Goal: Communication & Community: Answer question/provide support

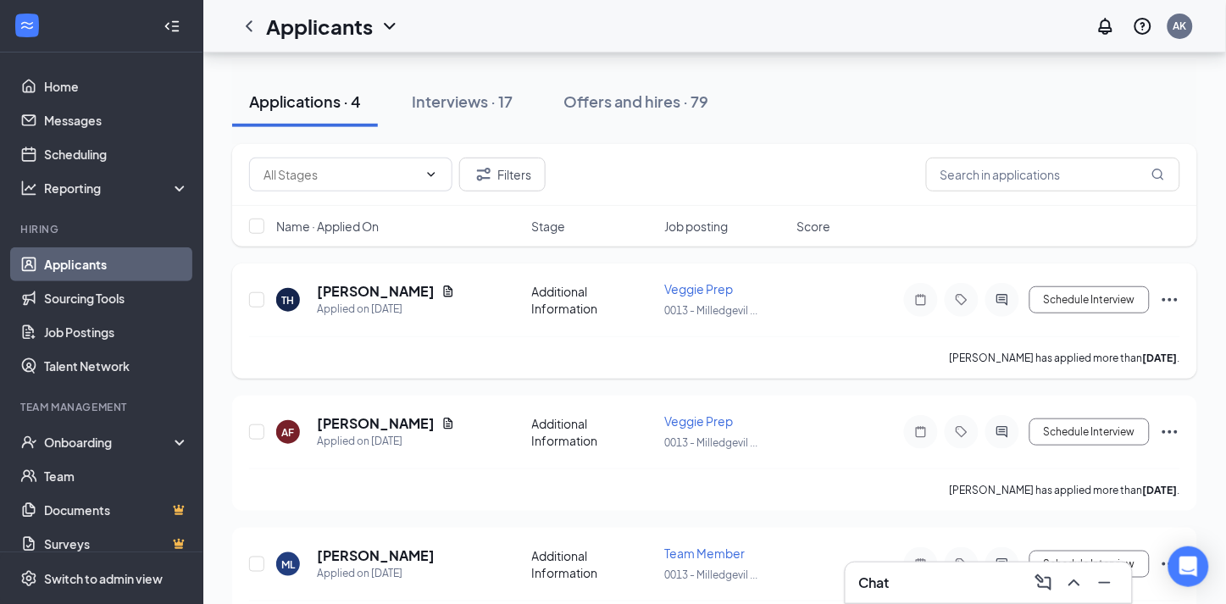
scroll to position [188, 0]
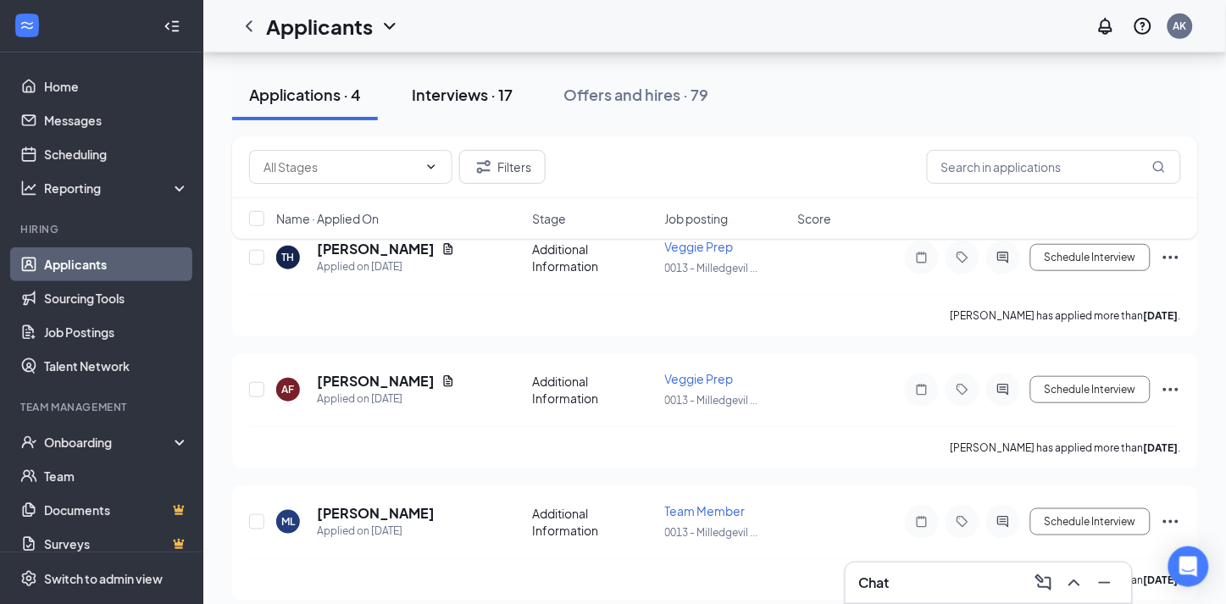
click at [490, 98] on div "Interviews · 17" at bounding box center [462, 94] width 101 height 21
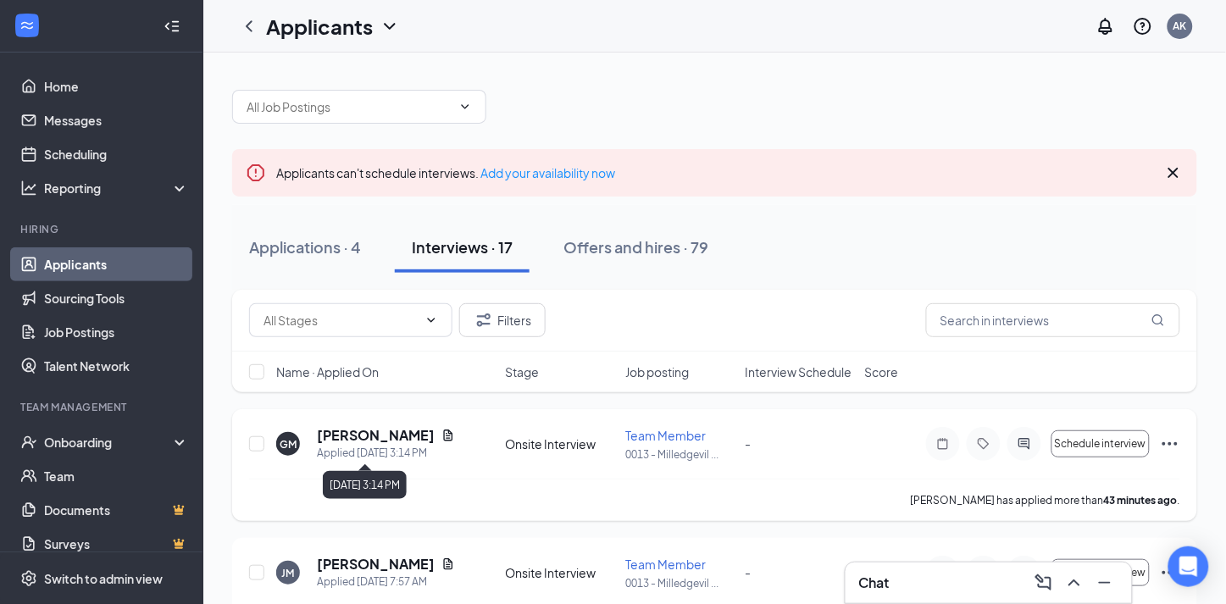
click at [365, 446] on div "Applied [DATE] 3:14 PM" at bounding box center [386, 453] width 138 height 17
click at [339, 435] on h5 "[PERSON_NAME]" at bounding box center [376, 435] width 118 height 19
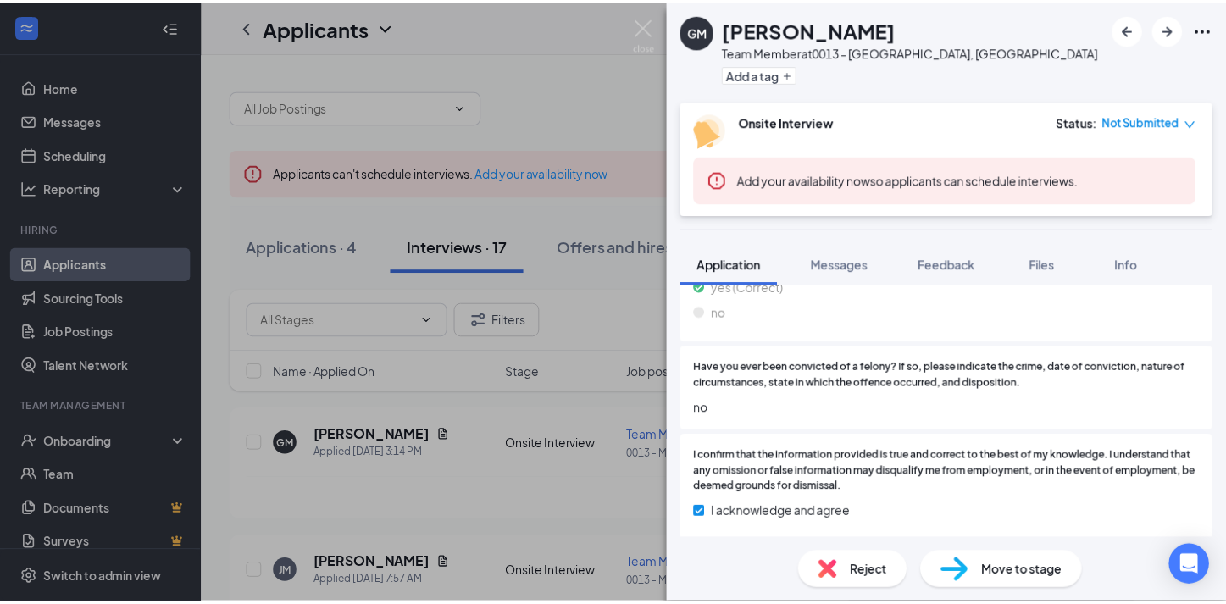
scroll to position [1901, 0]
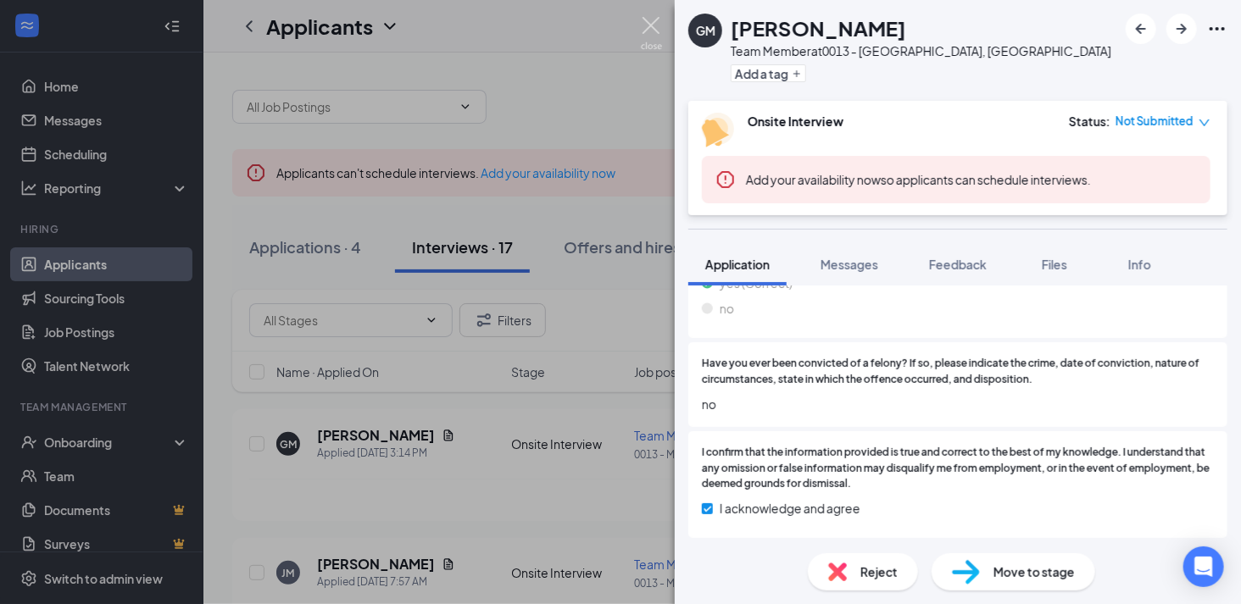
click at [650, 32] on img at bounding box center [651, 33] width 21 height 33
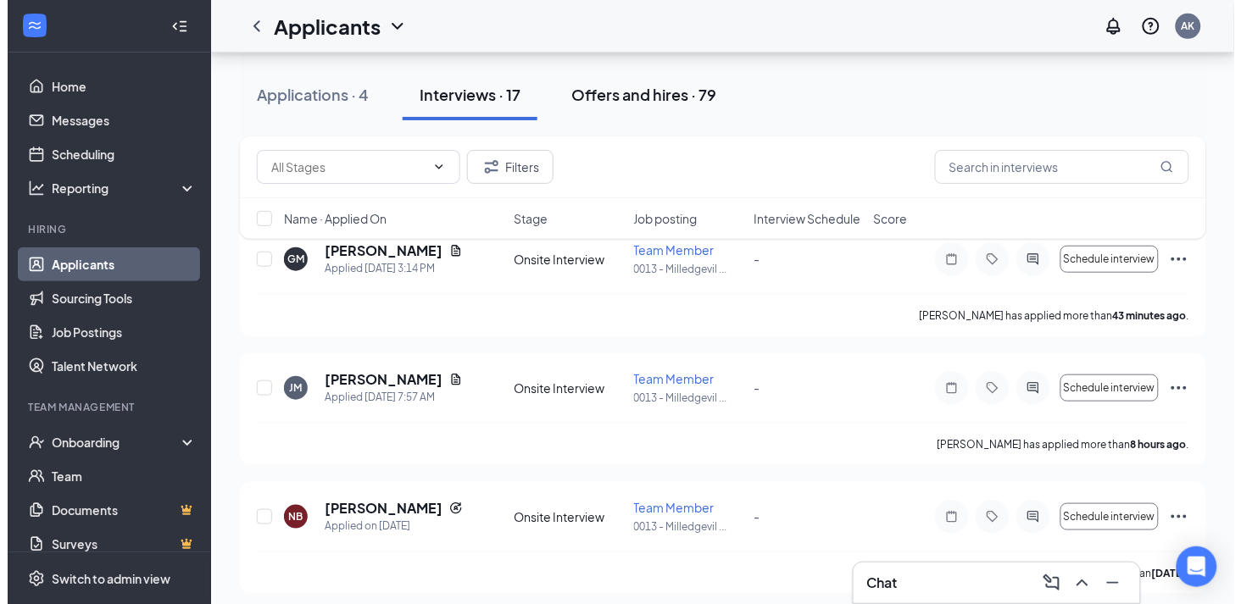
scroll to position [188, 0]
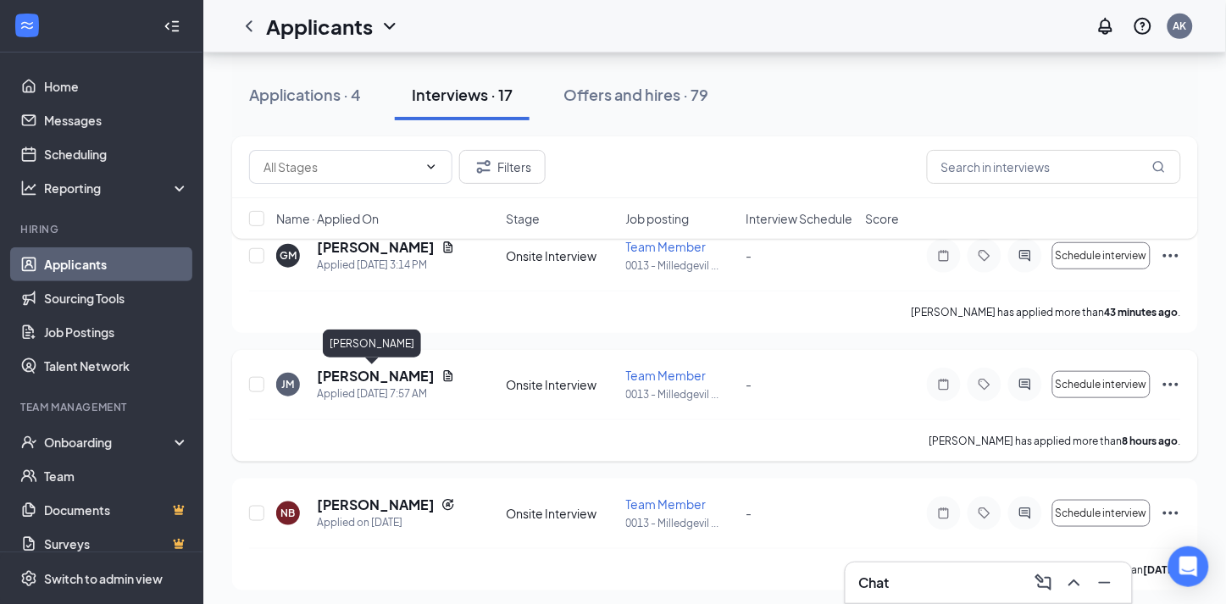
click at [362, 374] on h5 "[PERSON_NAME]" at bounding box center [376, 376] width 118 height 19
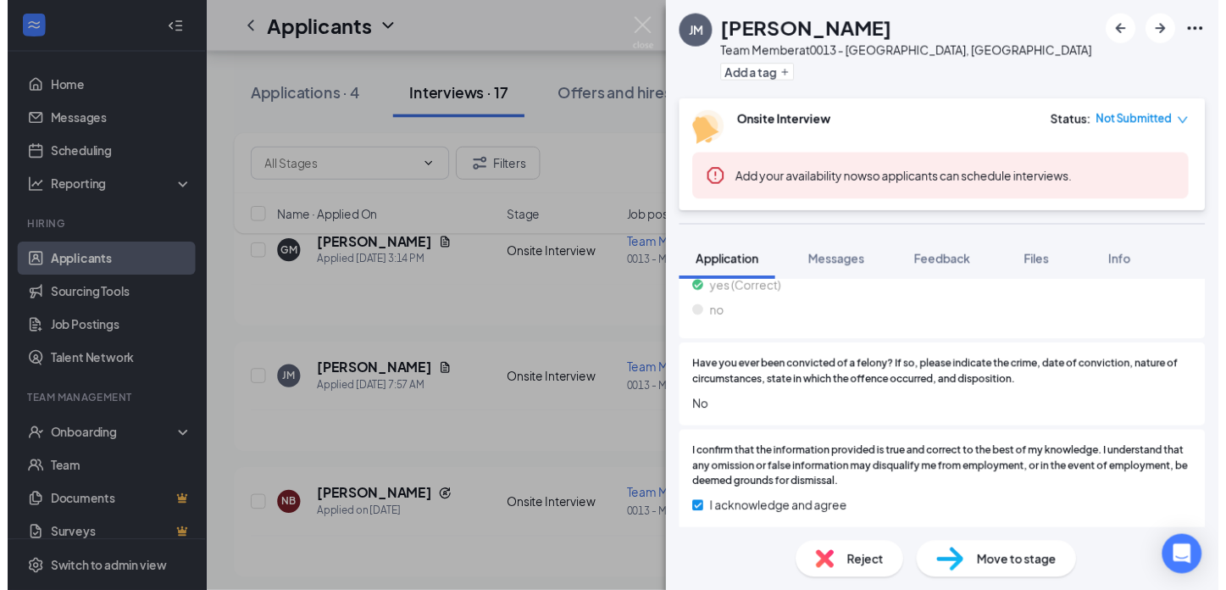
scroll to position [1704, 0]
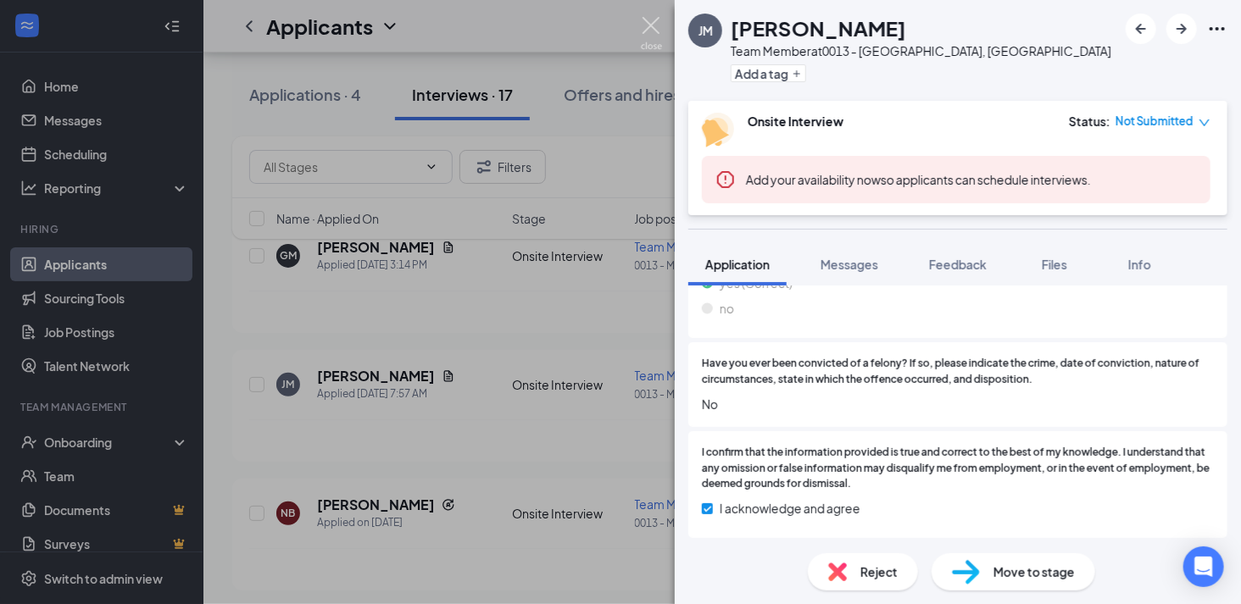
click at [659, 42] on img at bounding box center [651, 33] width 21 height 33
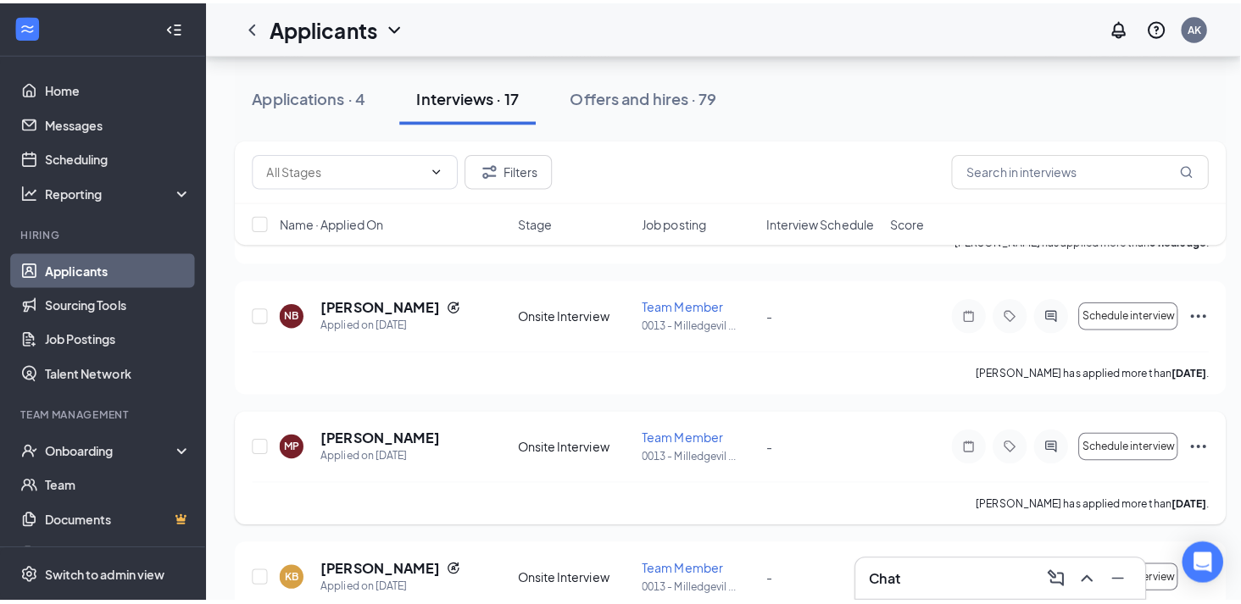
scroll to position [376, 0]
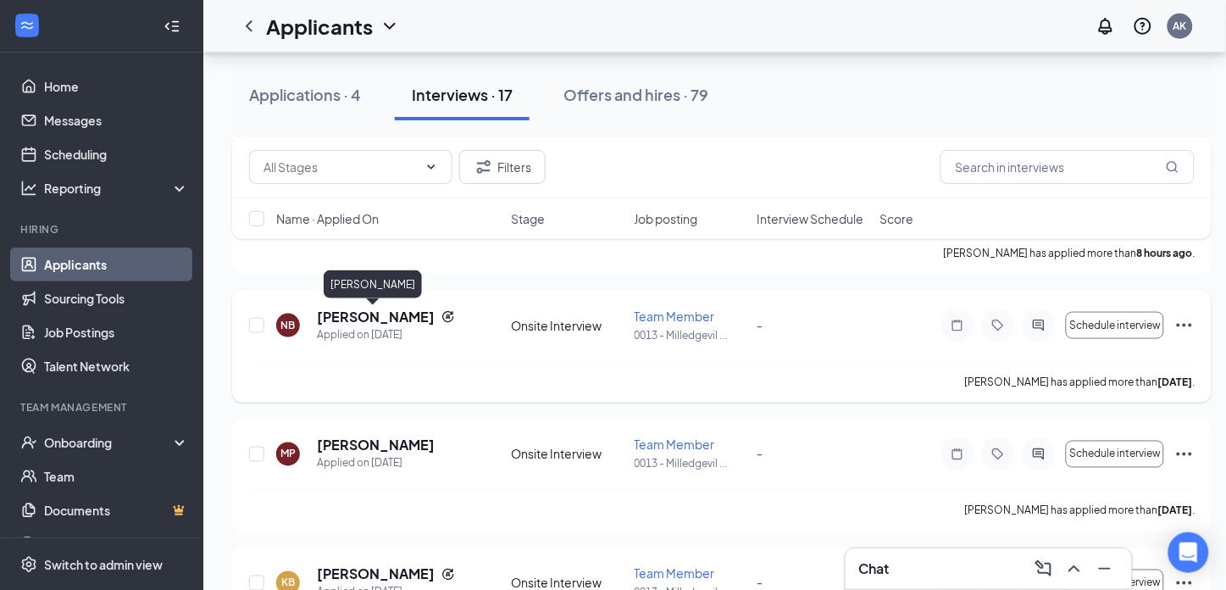
click at [391, 318] on h5 "[PERSON_NAME]" at bounding box center [376, 317] width 118 height 19
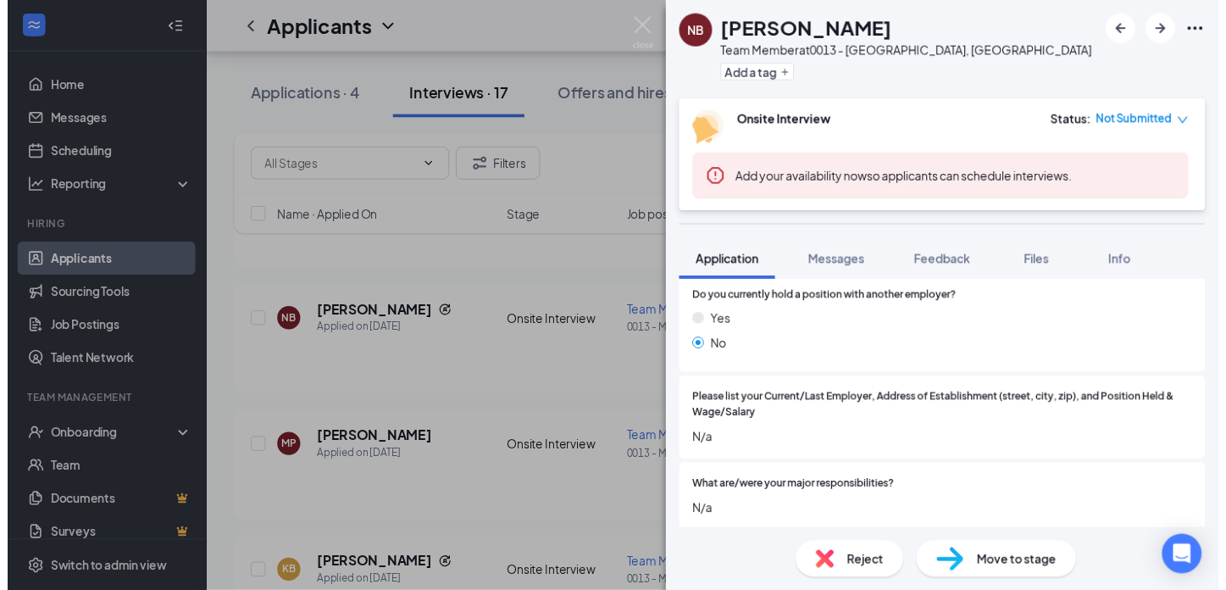
scroll to position [1020, 0]
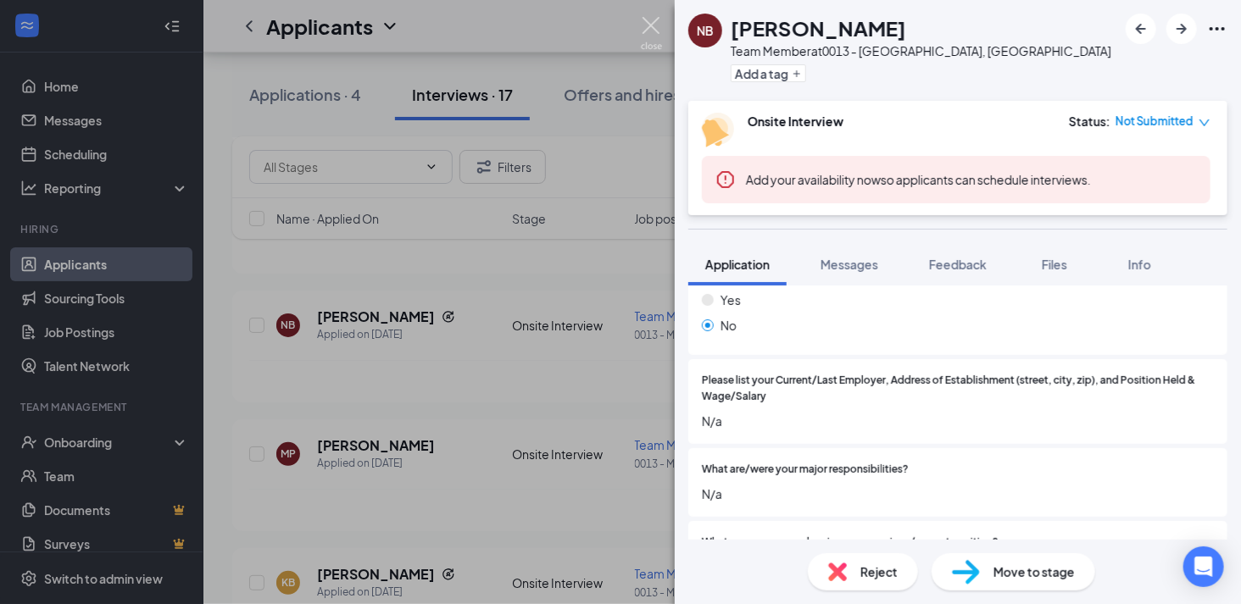
click at [657, 20] on img at bounding box center [651, 33] width 21 height 33
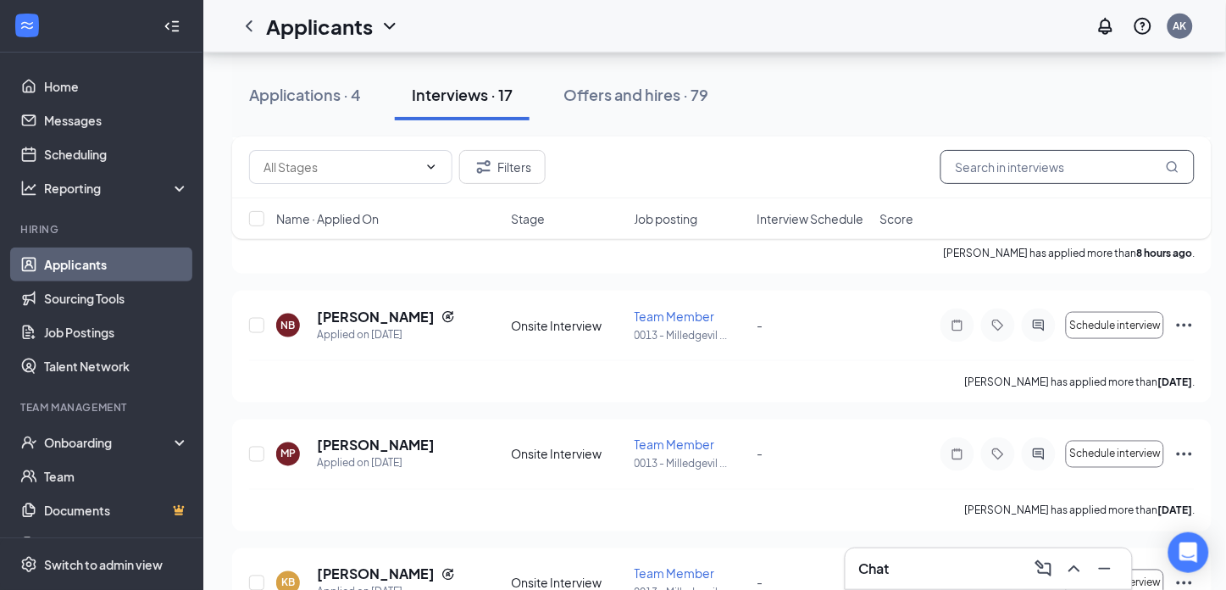
click at [1017, 158] on input "text" at bounding box center [1068, 167] width 254 height 34
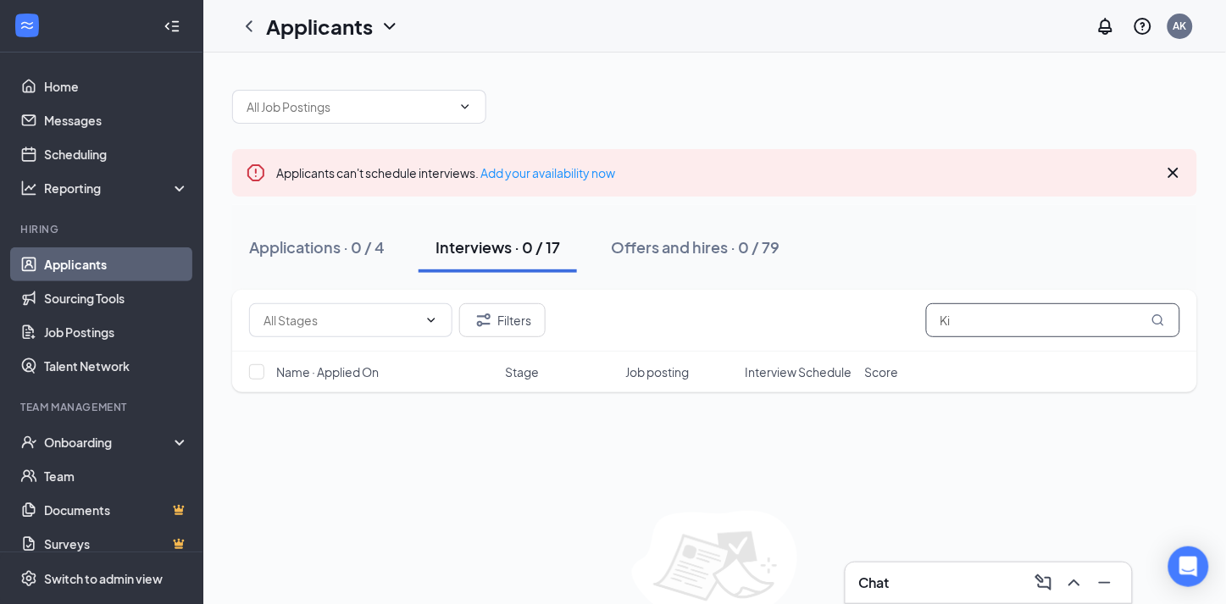
type input "K"
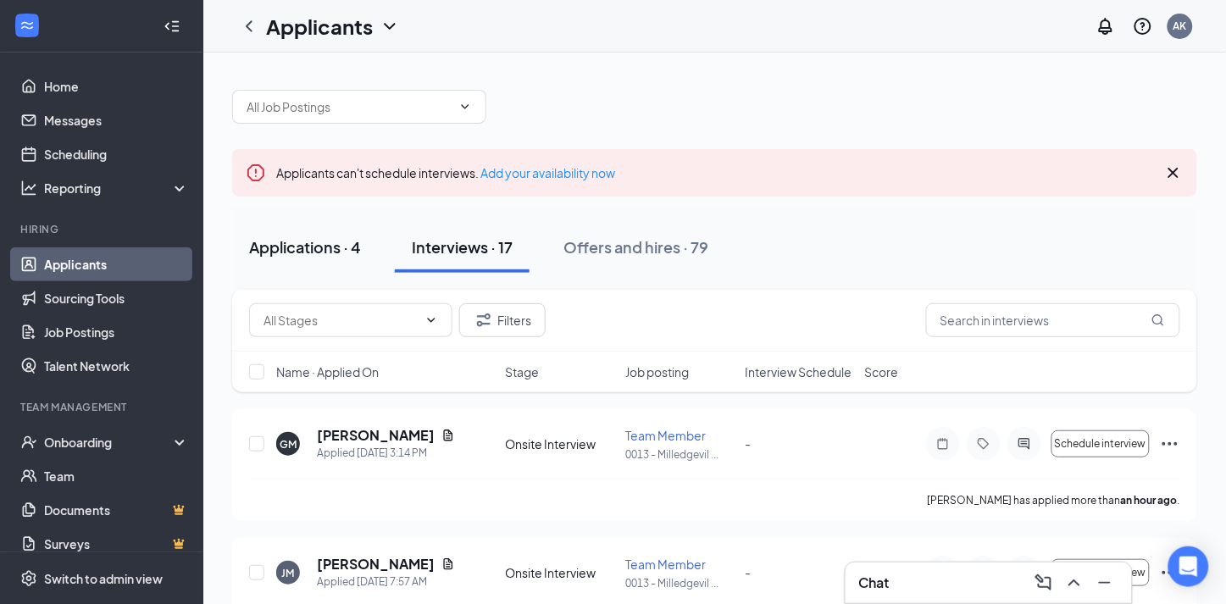
click at [332, 250] on div "Applications · 4" at bounding box center [305, 246] width 112 height 21
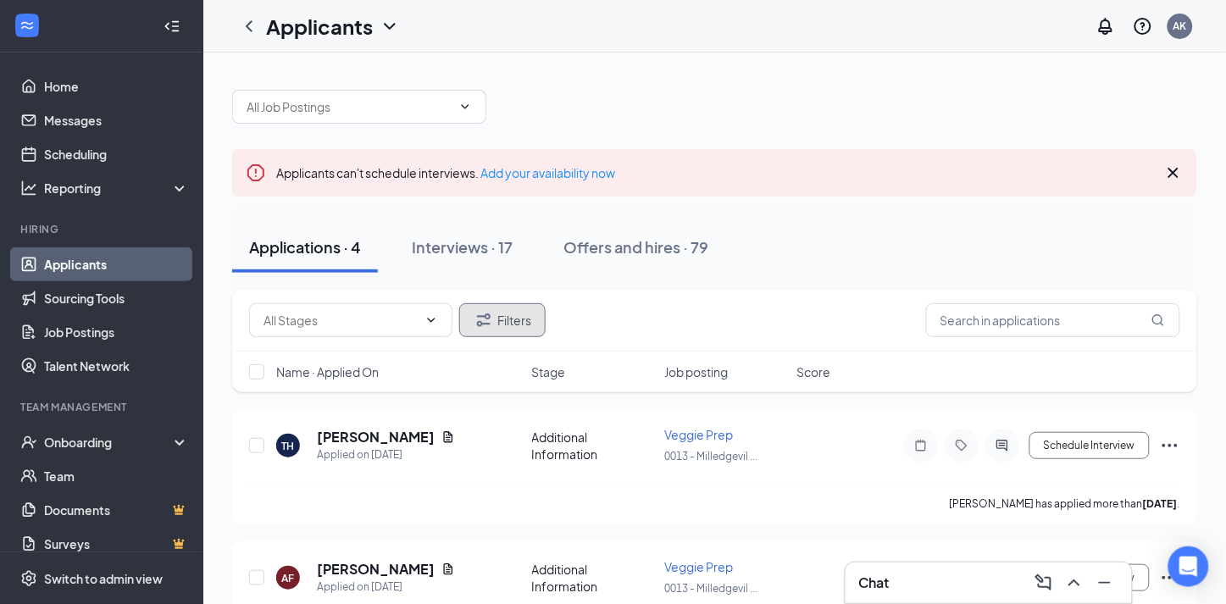
click at [498, 323] on button "Filters" at bounding box center [502, 320] width 86 height 34
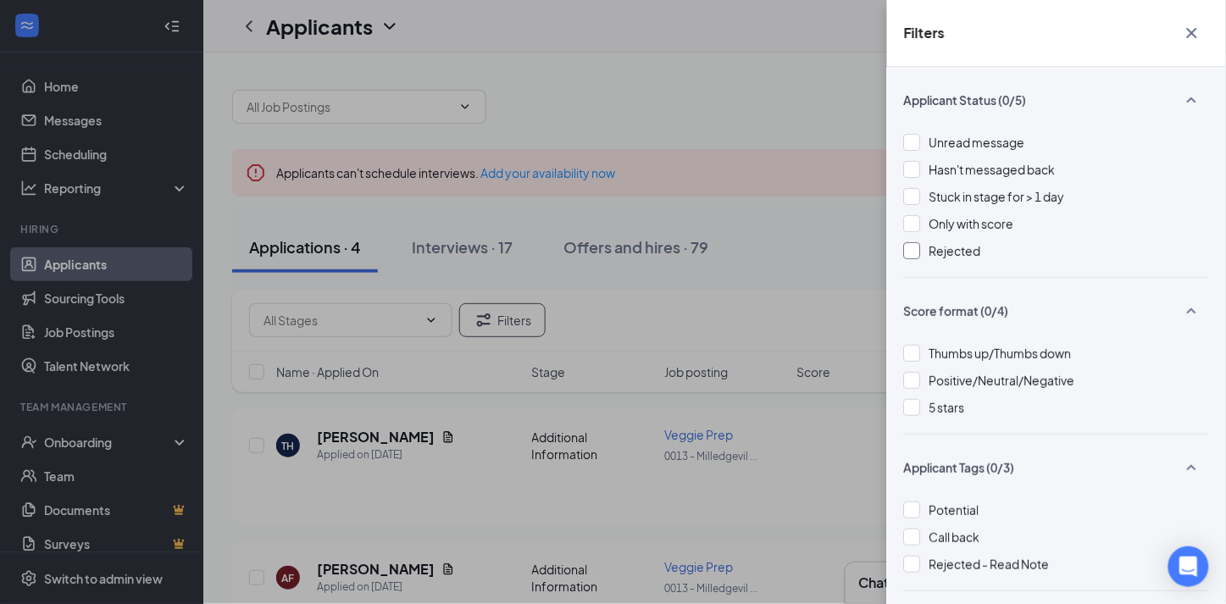
click at [917, 250] on div at bounding box center [912, 250] width 17 height 17
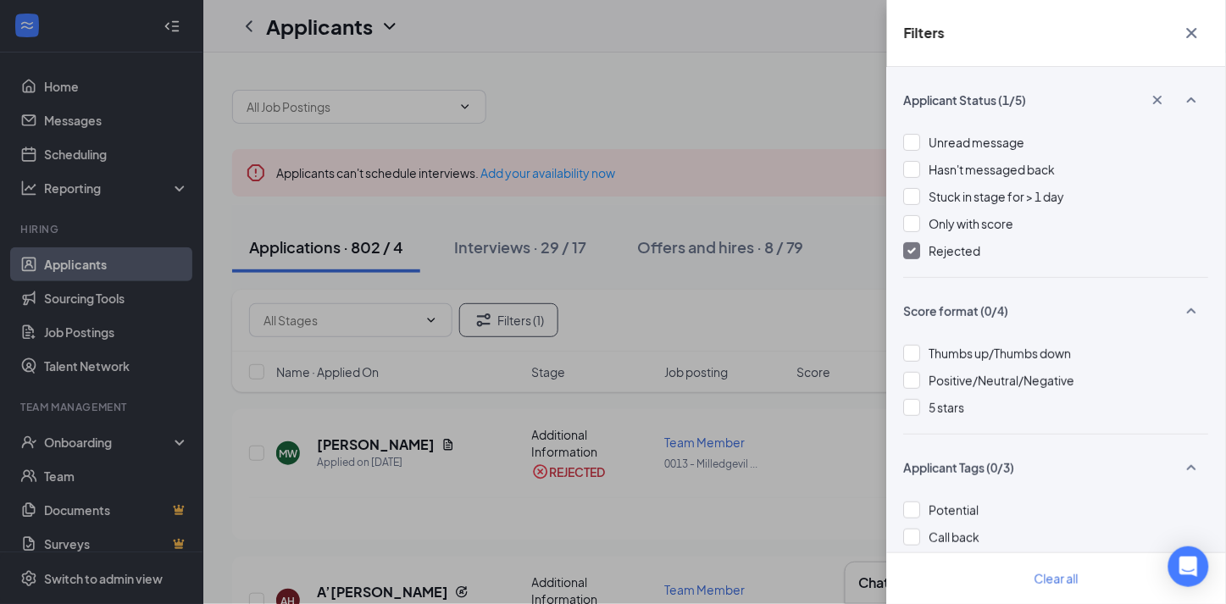
click at [670, 291] on div "Filters Applicant Status (1/5) Unread message Hasn't messaged back Stuck in sta…" at bounding box center [613, 302] width 1226 height 604
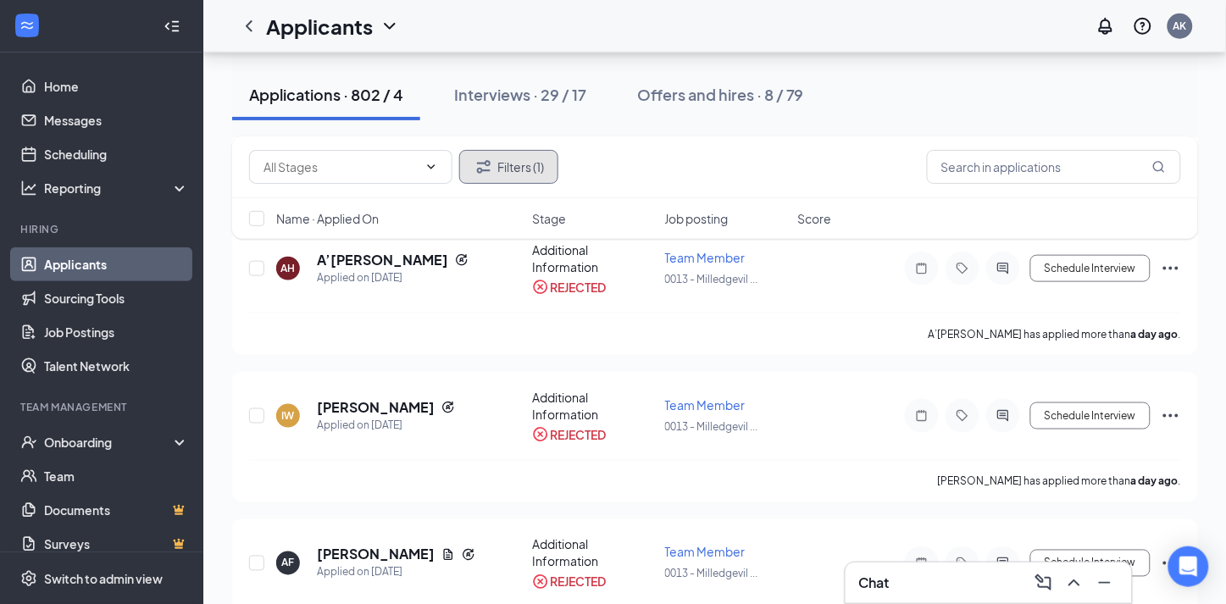
scroll to position [348, 0]
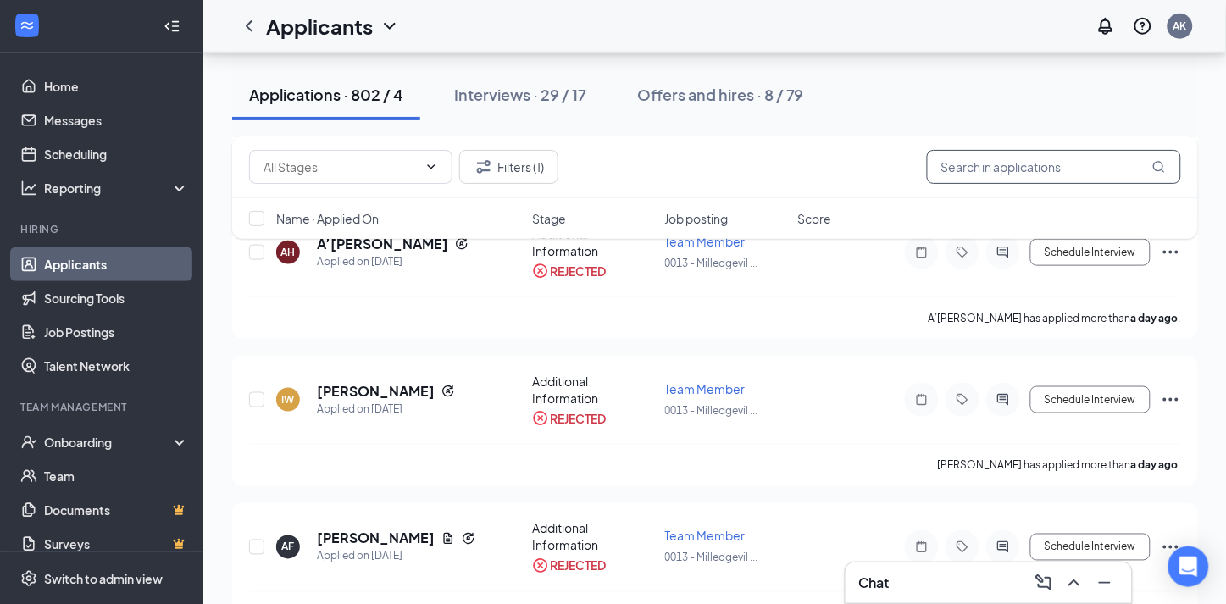
click at [1088, 171] on input "text" at bounding box center [1054, 167] width 254 height 34
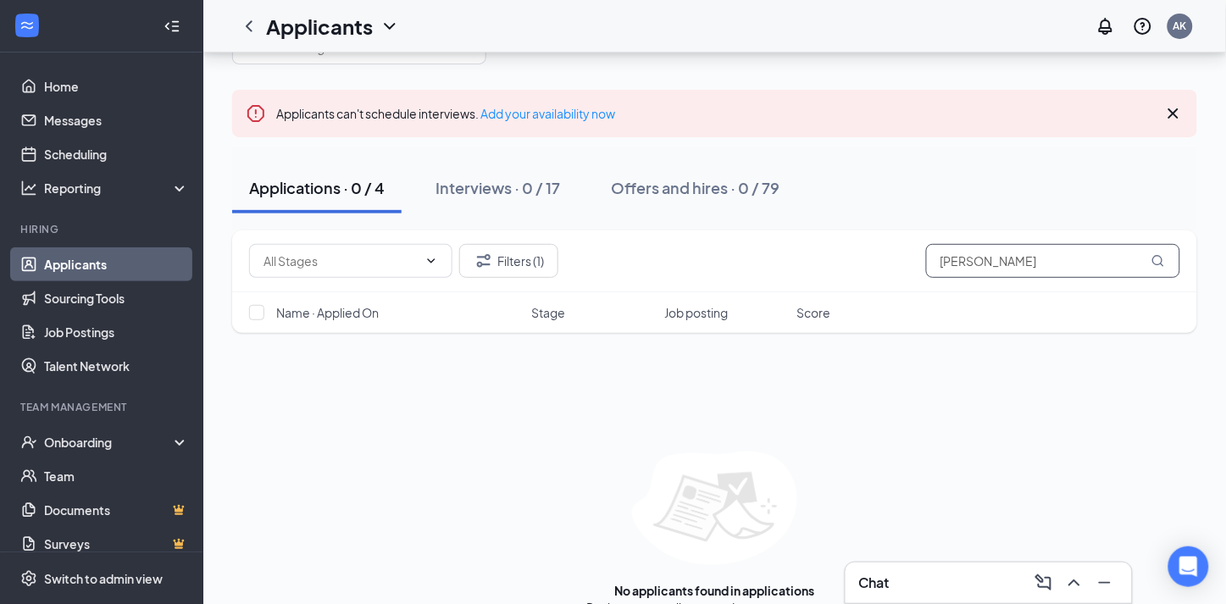
scroll to position [90, 0]
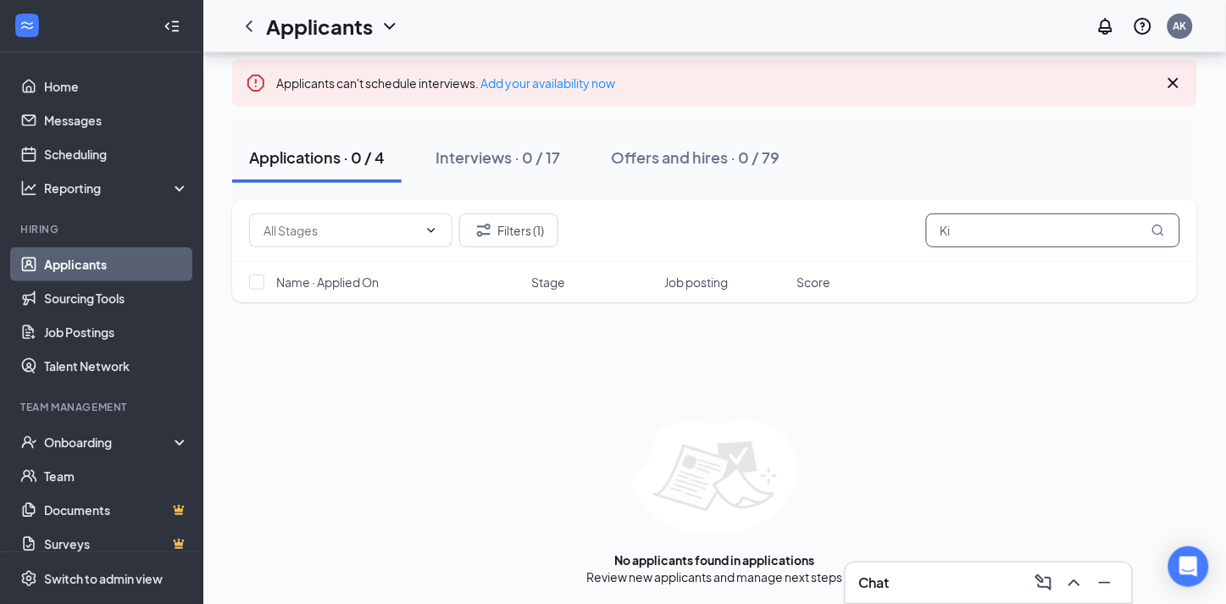
type input "K"
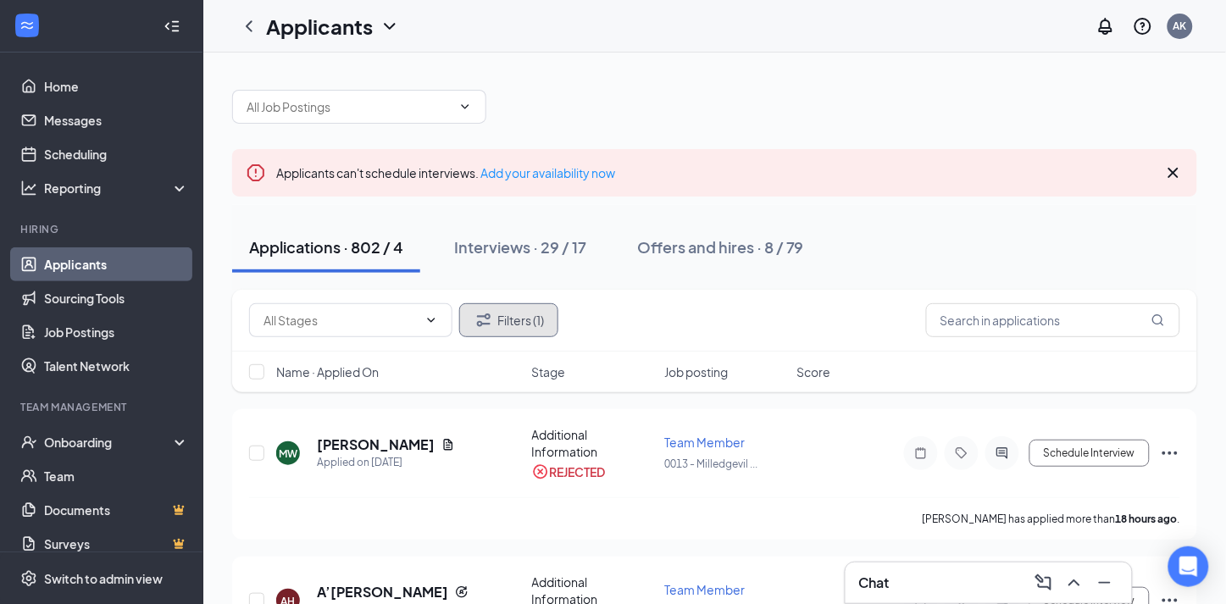
click at [529, 310] on button "Filters (1)" at bounding box center [508, 320] width 99 height 34
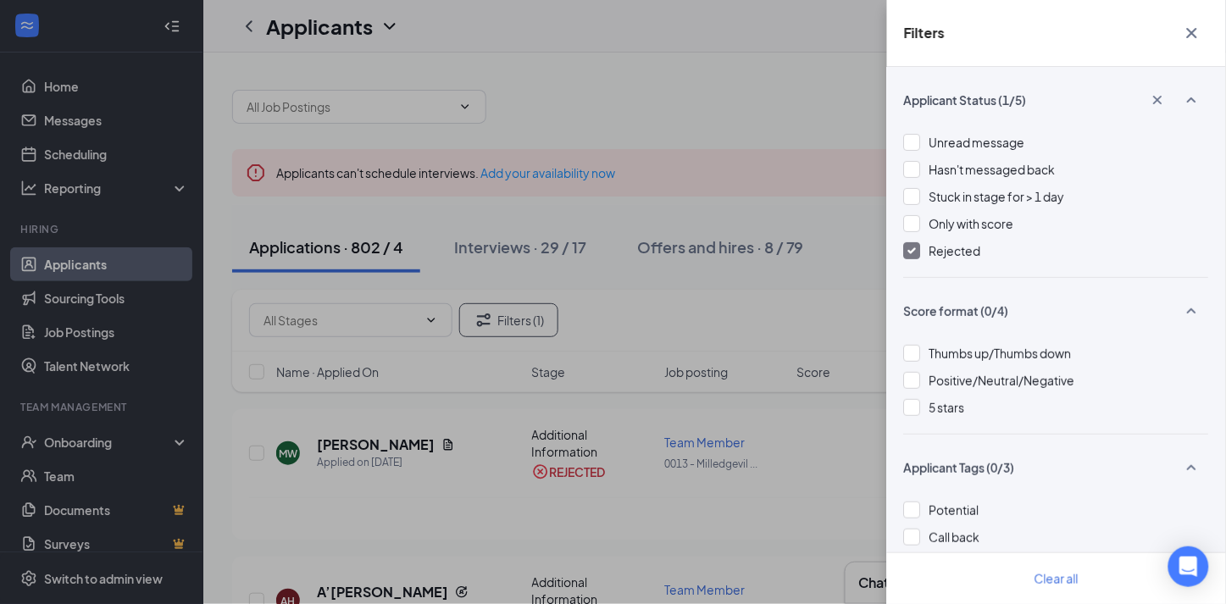
click at [959, 252] on span "Rejected" at bounding box center [956, 250] width 52 height 15
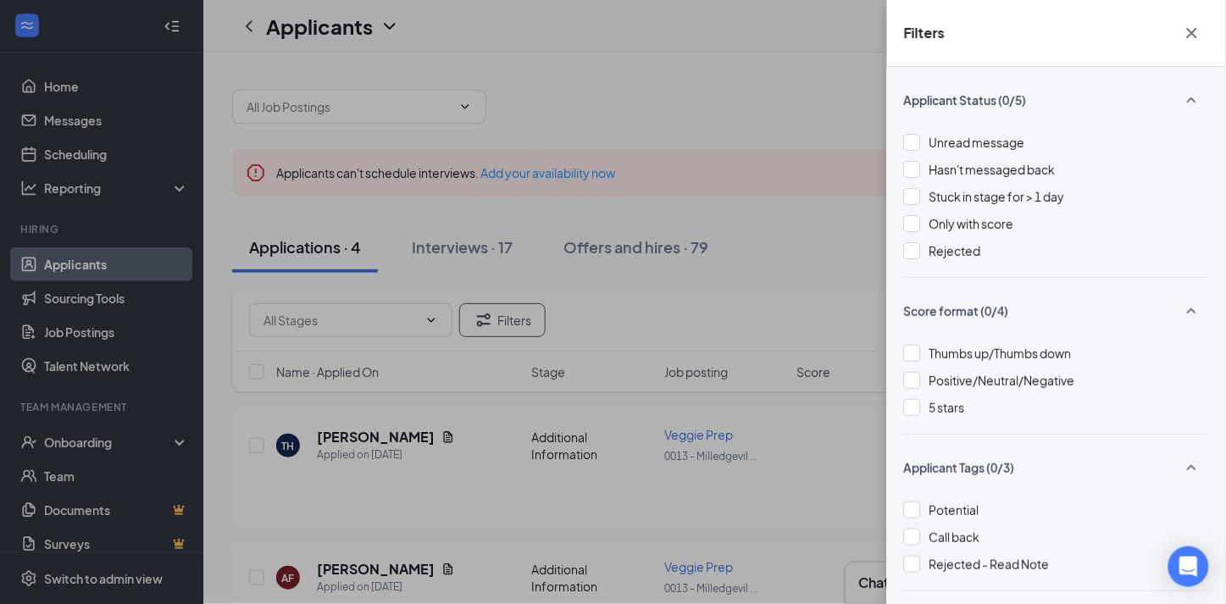
drag, startPoint x: 959, startPoint y: 252, endPoint x: 936, endPoint y: 237, distance: 27.0
click at [936, 237] on div "Unread message Hasn't messaged back Stuck in stage for > 1 day Only with score …" at bounding box center [1056, 205] width 305 height 144
click at [1192, 27] on icon "Cross" at bounding box center [1192, 33] width 20 height 20
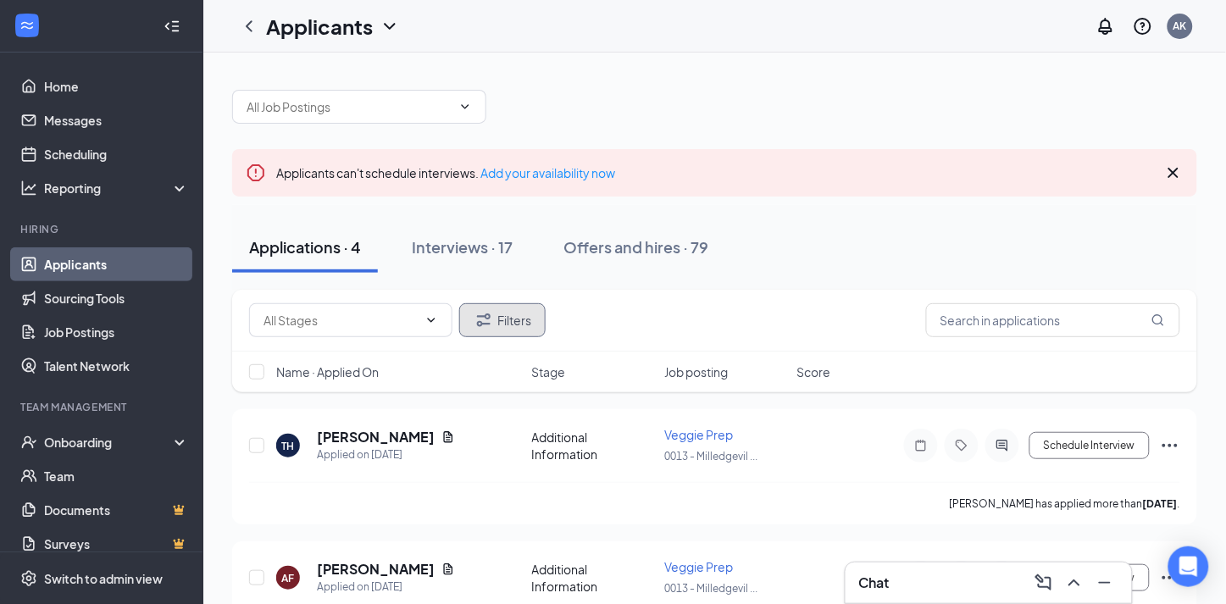
scroll to position [94, 0]
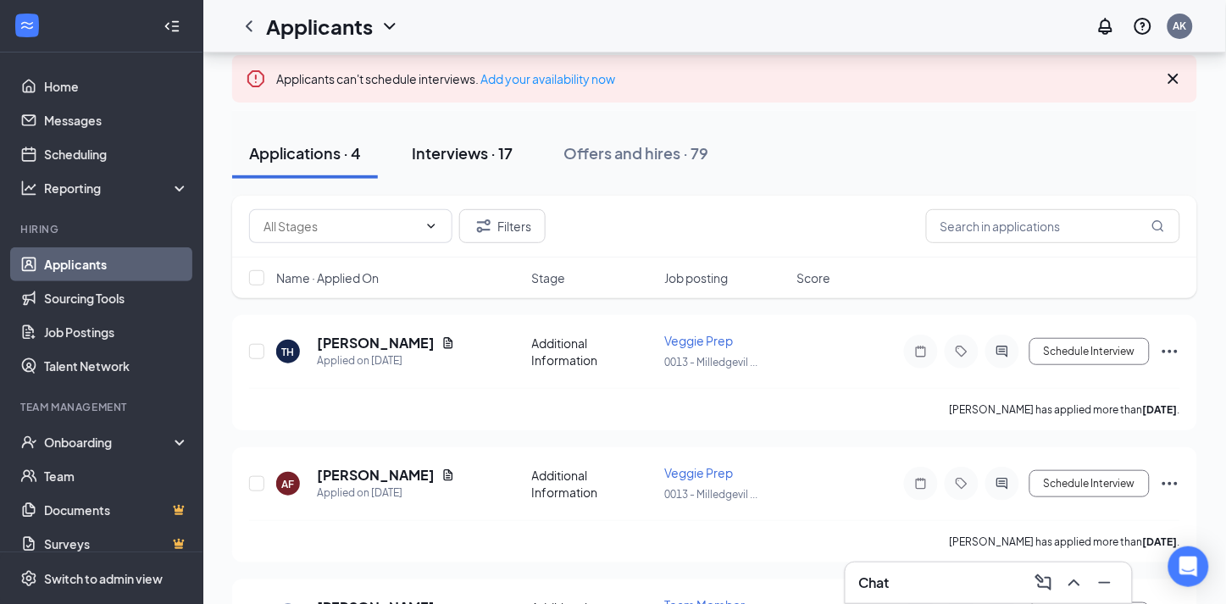
click at [471, 149] on div "Interviews · 17" at bounding box center [462, 152] width 101 height 21
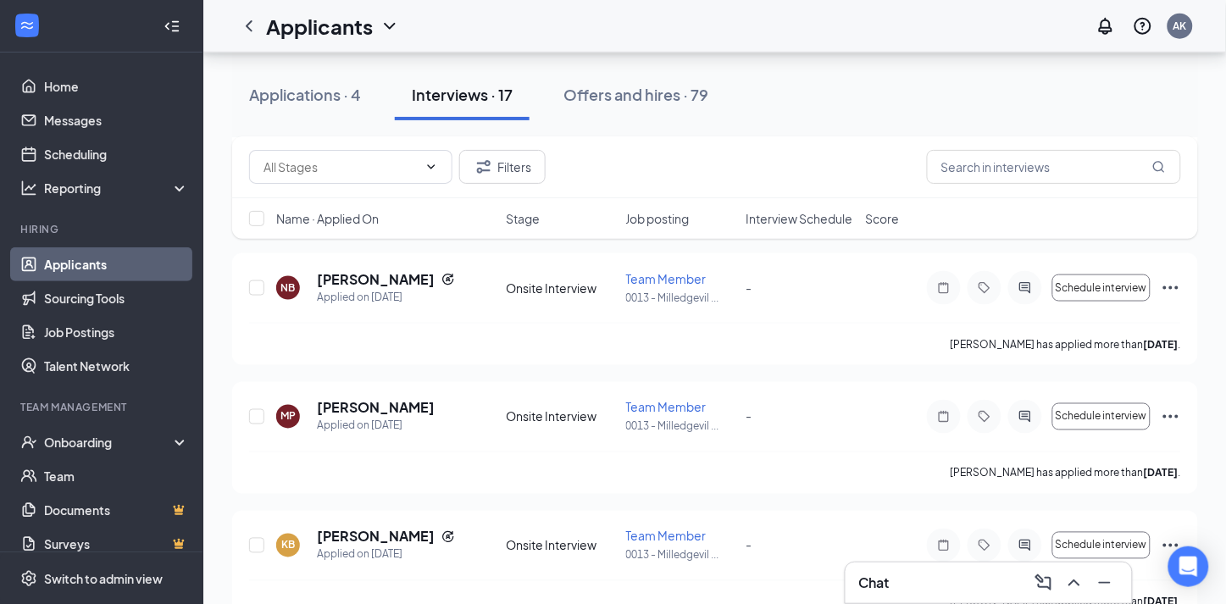
scroll to position [564, 0]
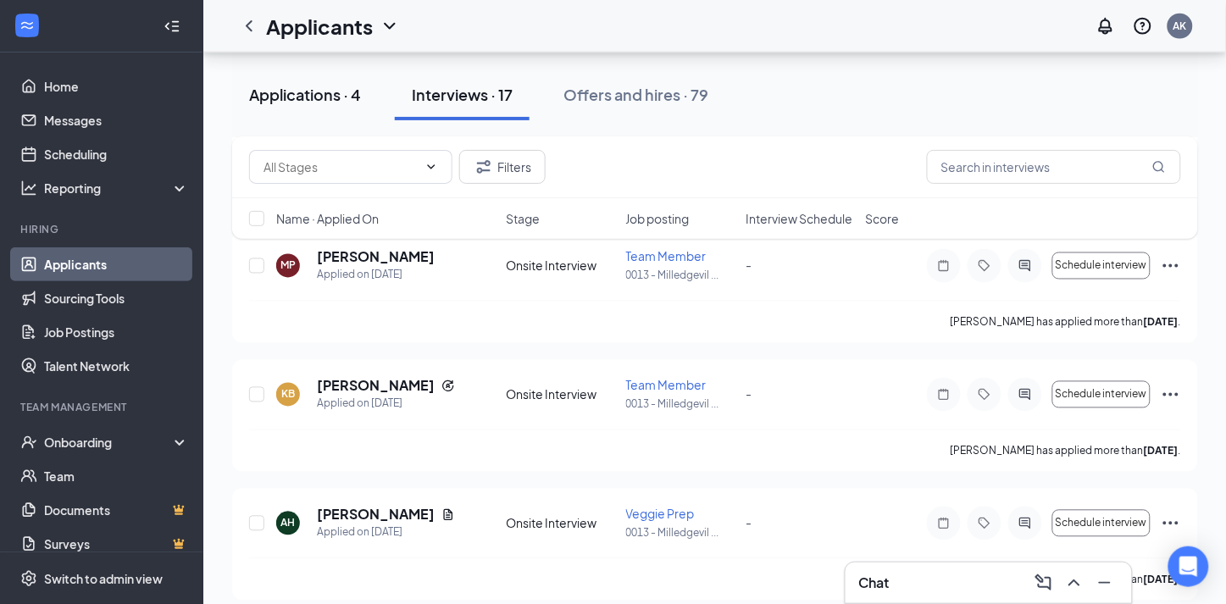
click at [302, 84] on div "Applications · 4" at bounding box center [305, 94] width 112 height 21
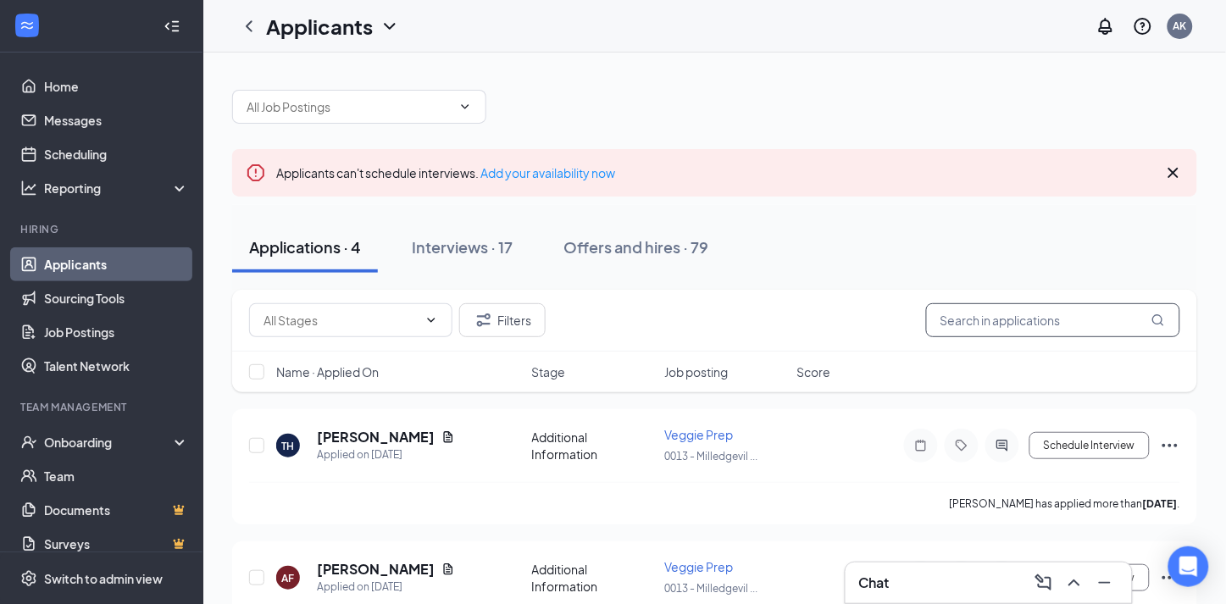
click at [1036, 308] on input "text" at bounding box center [1053, 320] width 254 height 34
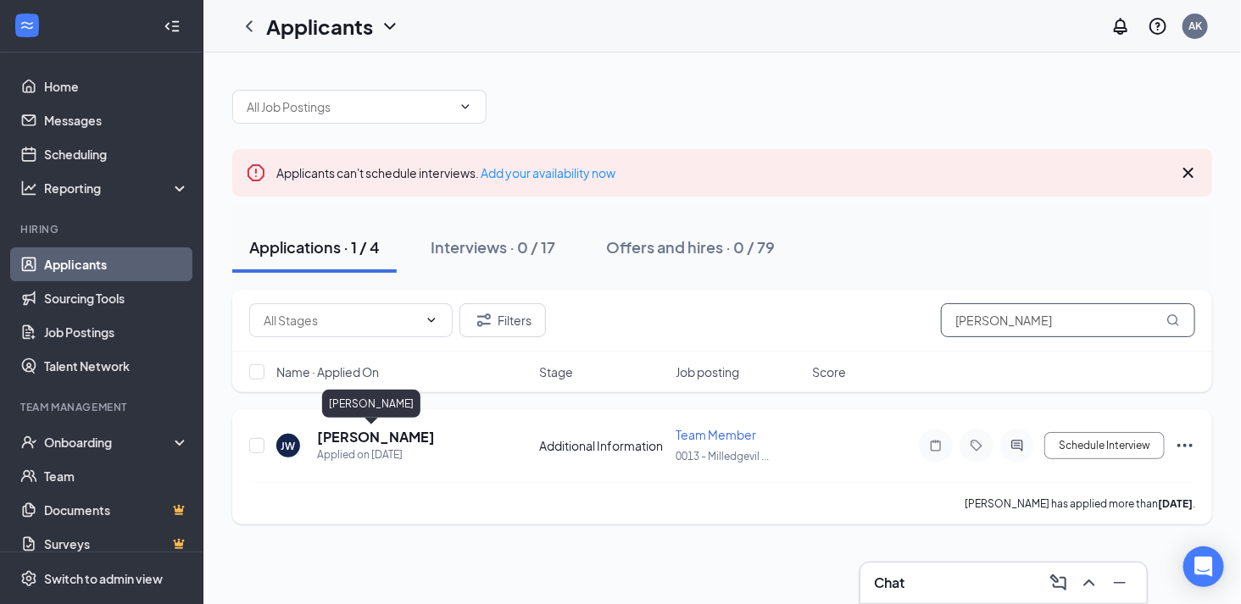
type input "[PERSON_NAME]"
click at [368, 438] on h5 "[PERSON_NAME]" at bounding box center [376, 437] width 118 height 19
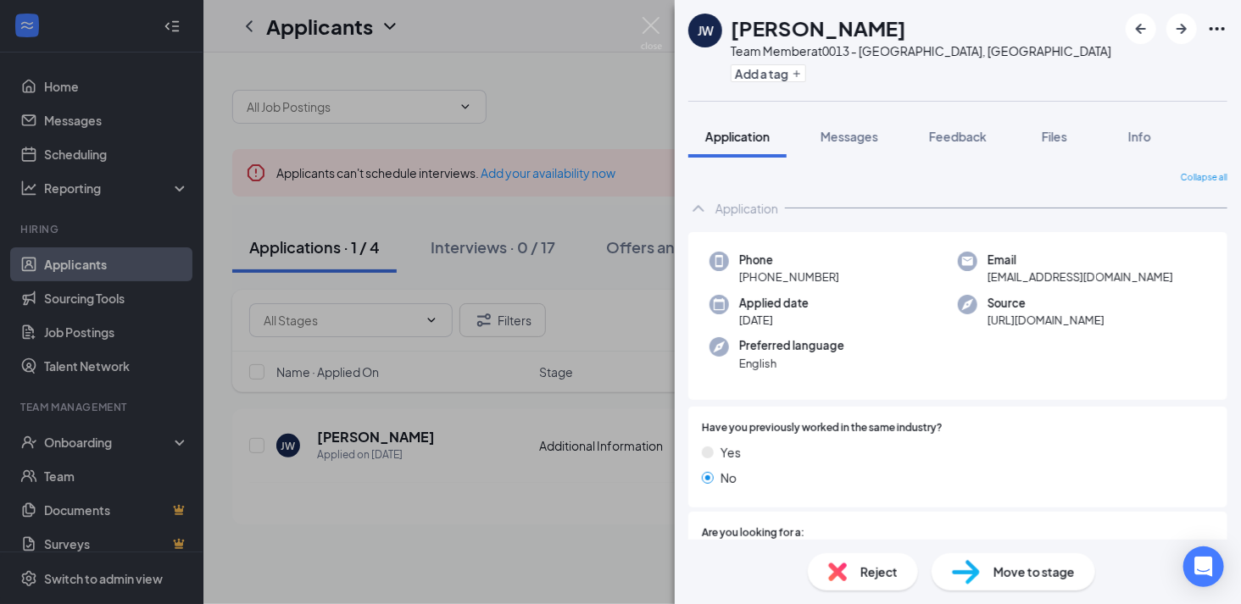
click at [641, 31] on div "[PERSON_NAME] Team Member at 0013 - [GEOGRAPHIC_DATA], [GEOGRAPHIC_DATA] Add a …" at bounding box center [620, 302] width 1241 height 604
click at [646, 31] on img at bounding box center [651, 33] width 21 height 33
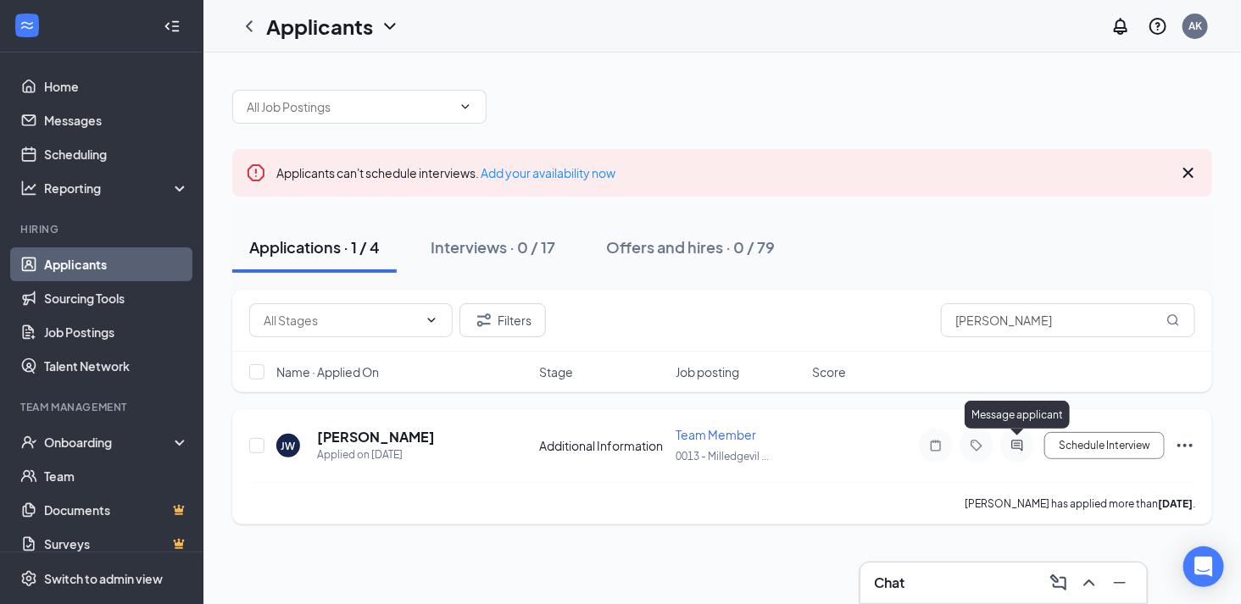
click at [1014, 447] on icon "ActiveChat" at bounding box center [1016, 445] width 11 height 11
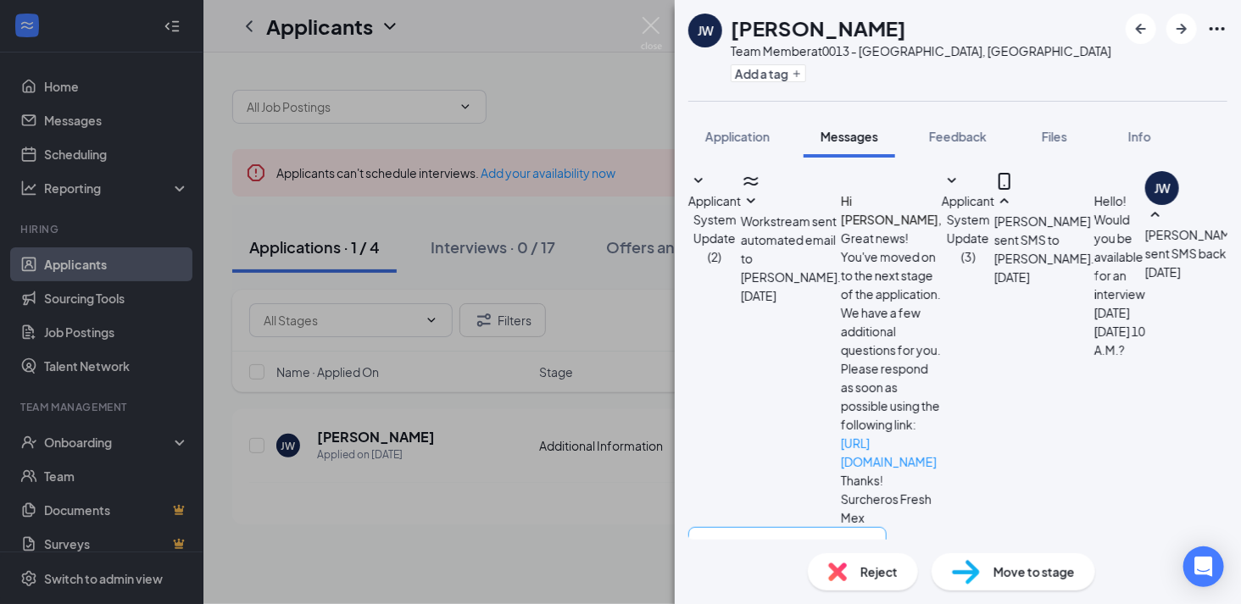
scroll to position [219, 0]
click at [877, 527] on textarea at bounding box center [787, 578] width 198 height 102
click at [807, 527] on textarea "Hello! would you like to start working [DATE]? We were able to schedule you for…" at bounding box center [787, 578] width 198 height 102
click at [835, 527] on textarea "Hello! would you like to start working [DATE]? We were able to schedule you for…" at bounding box center [787, 578] width 198 height 102
click at [886, 527] on textarea "Hello! would you like to start working [DATE]? We were able to schedule you for…" at bounding box center [787, 578] width 198 height 102
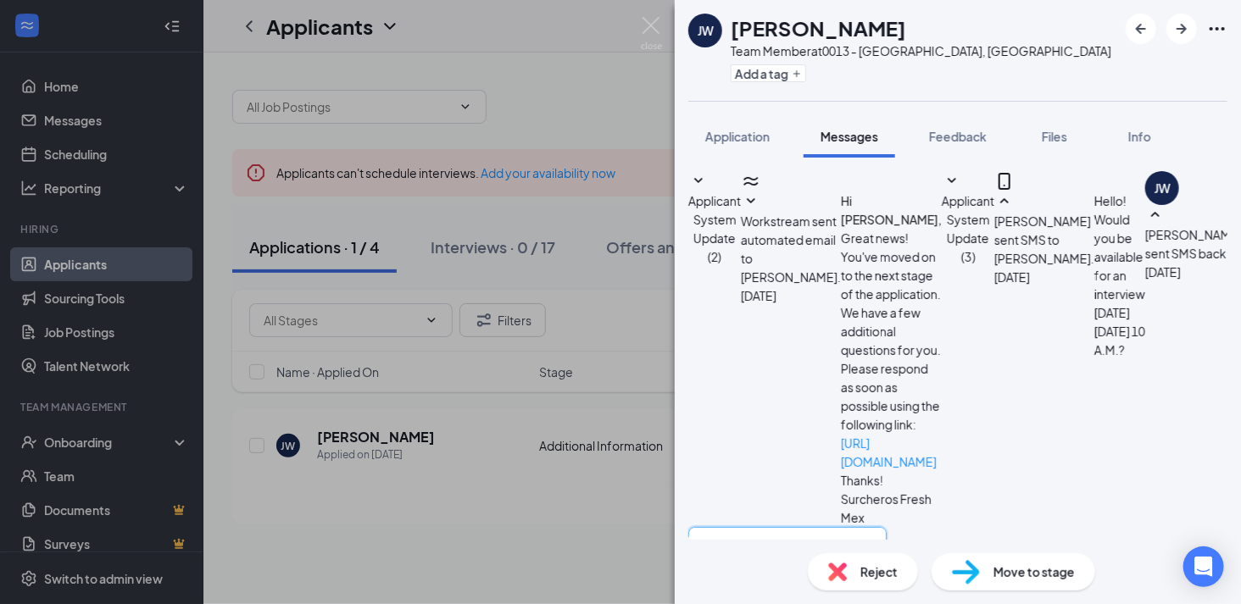
click at [775, 527] on textarea "Hello! would you like to start working [DATE]? We were able to schedule you for…" at bounding box center [787, 578] width 198 height 102
type textarea "Hello! Would you like to start working [DATE]? We were able to schedule you for…"
click at [665, 23] on div "[PERSON_NAME] Team Member at 0013 - [GEOGRAPHIC_DATA], [GEOGRAPHIC_DATA] Add a …" at bounding box center [620, 302] width 1241 height 604
